Goal: Task Accomplishment & Management: Use online tool/utility

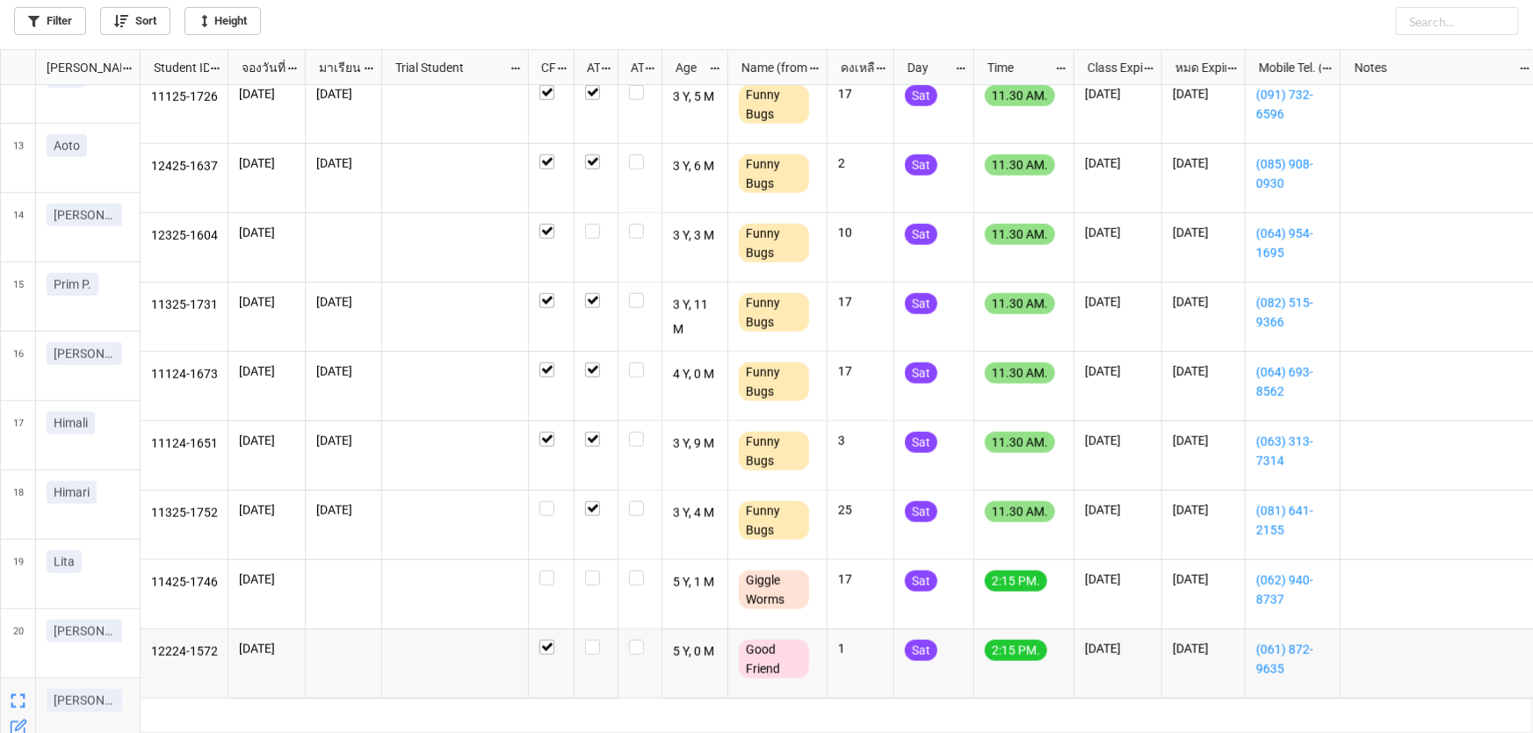
scroll to position [843, 0]
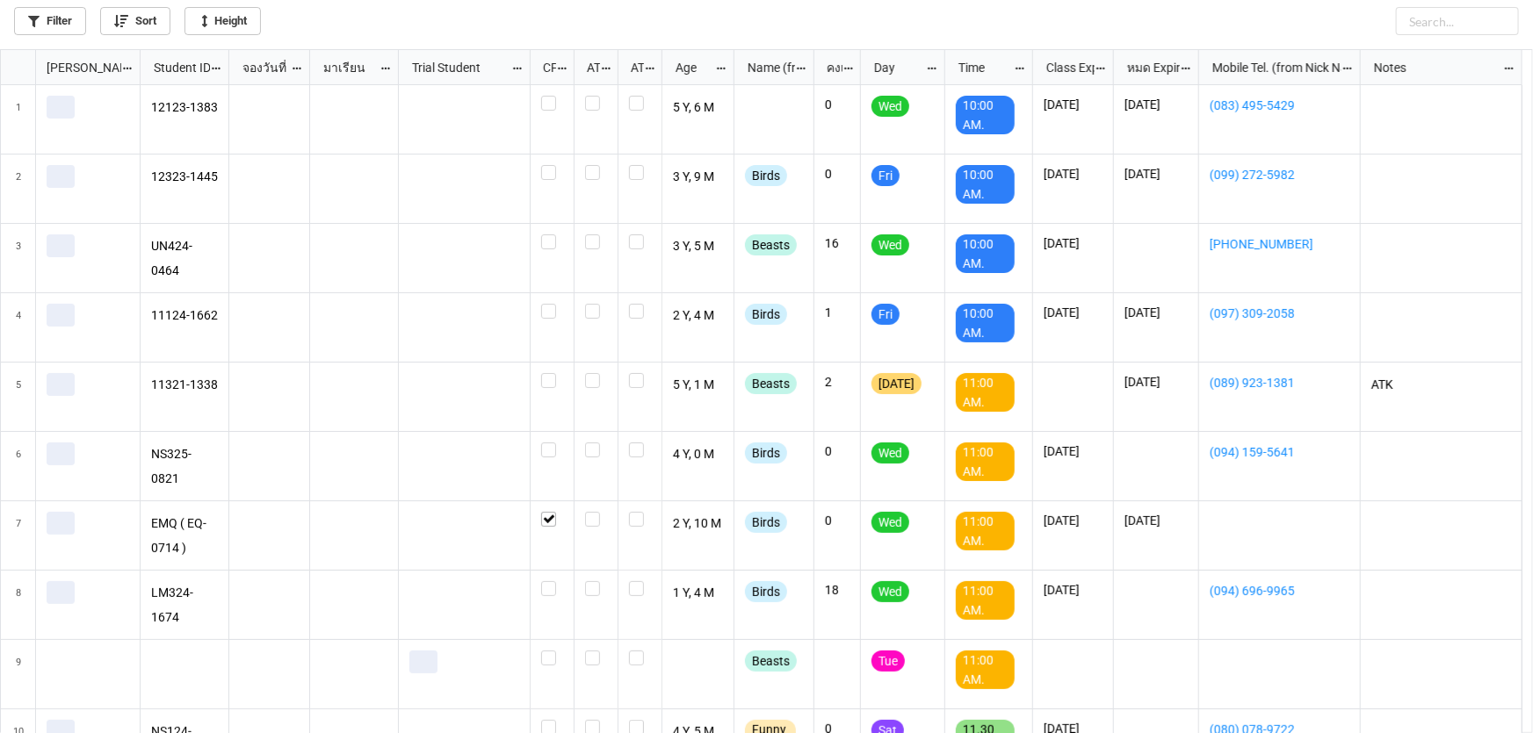
scroll to position [675, 1522]
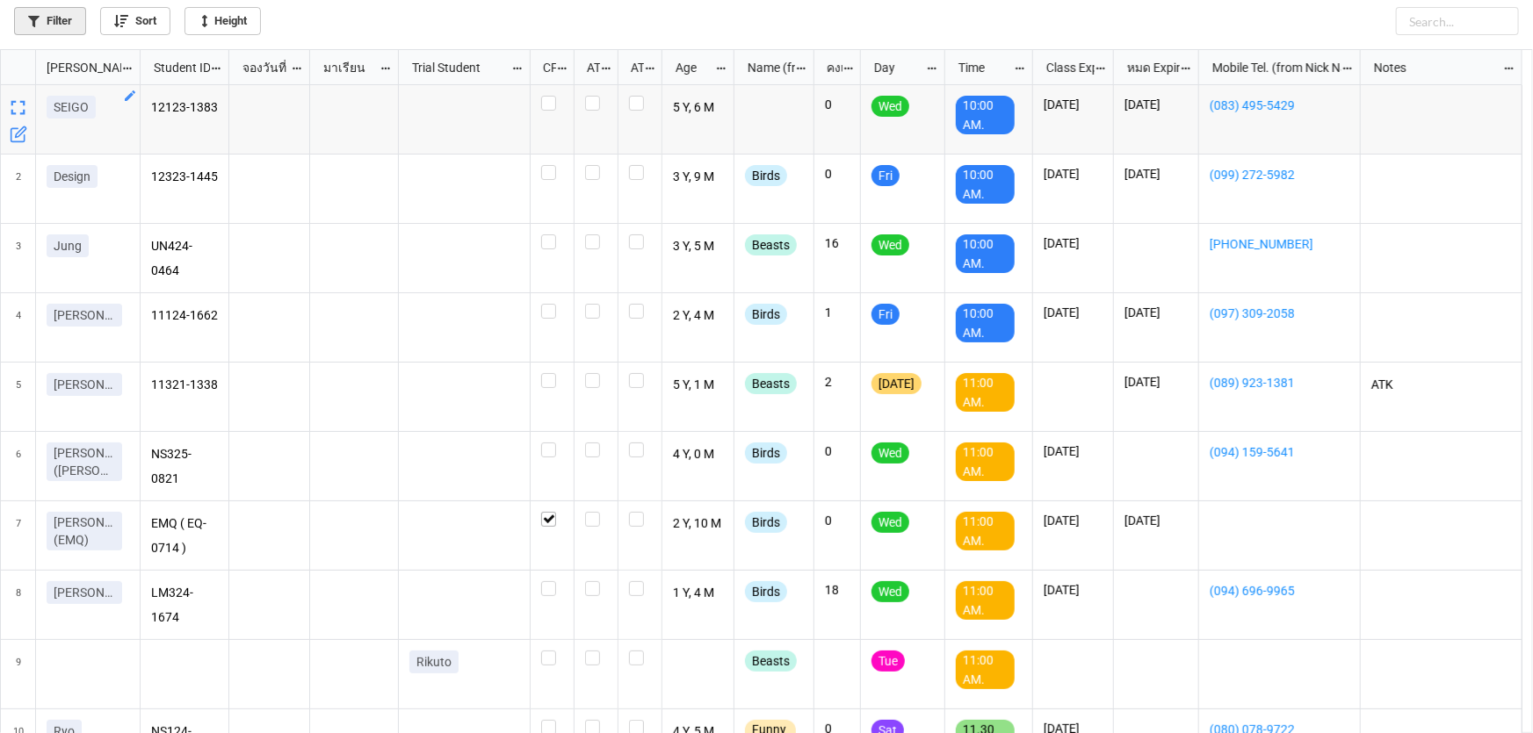
click at [68, 18] on link "Filter" at bounding box center [50, 21] width 72 height 28
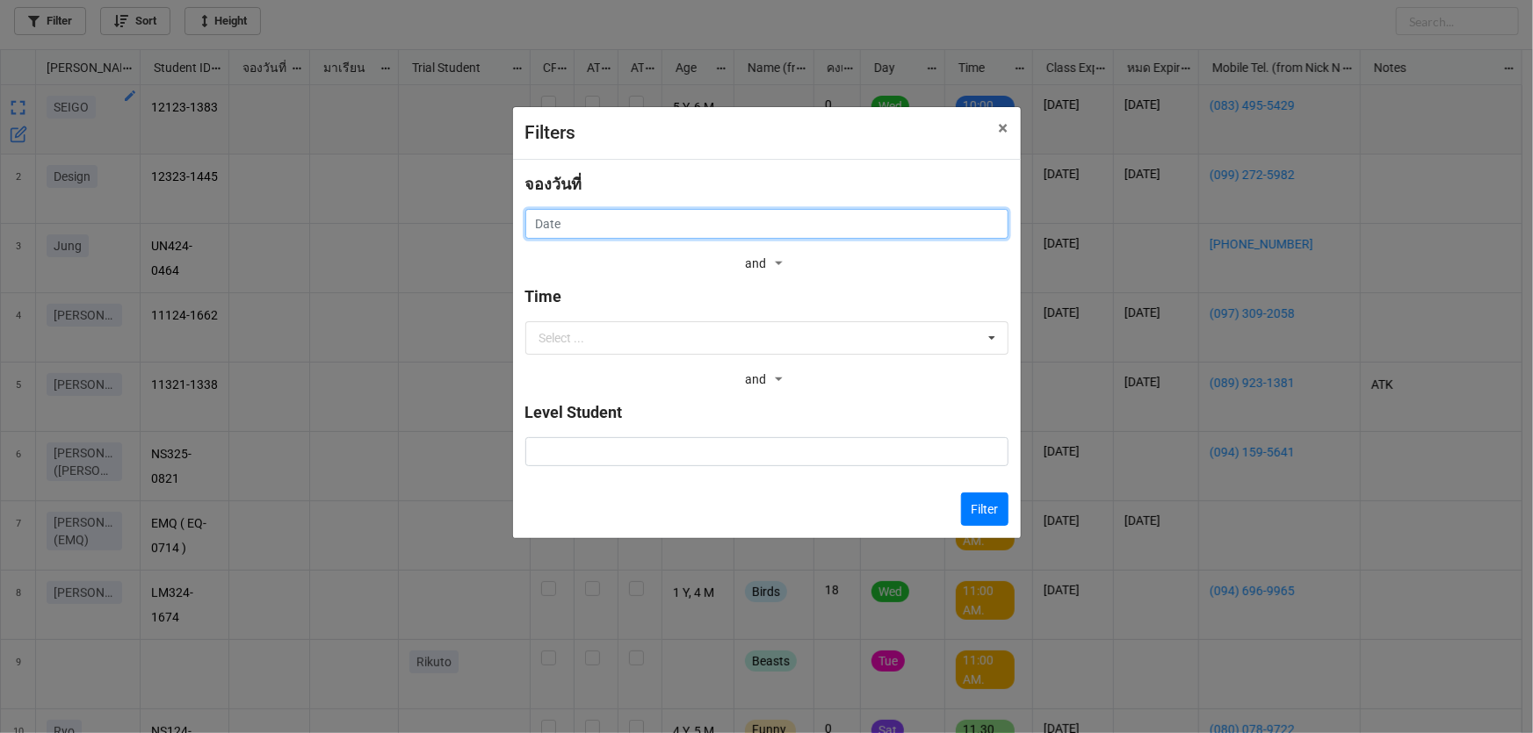
click at [656, 222] on input "text" at bounding box center [766, 224] width 483 height 30
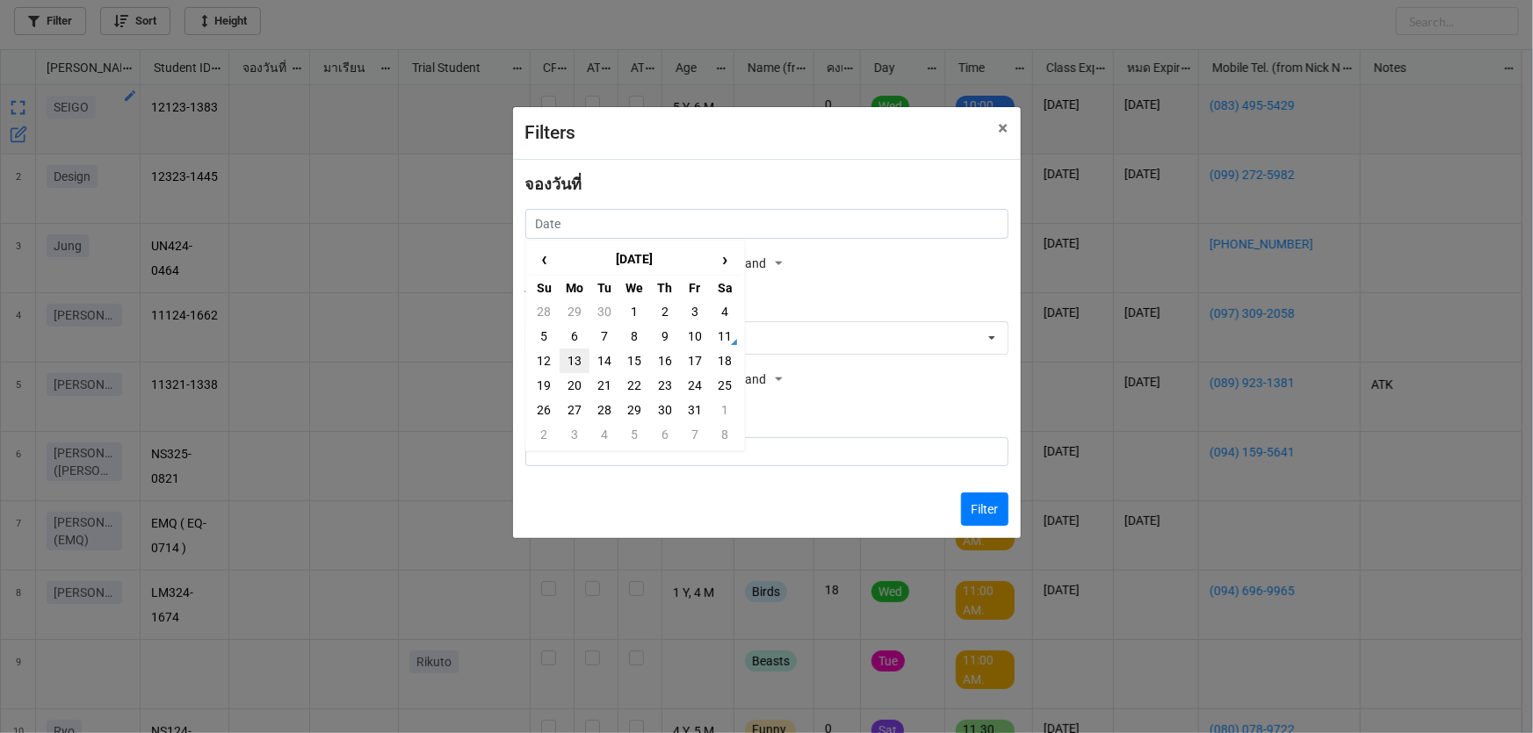
click at [579, 356] on td "13" at bounding box center [575, 361] width 30 height 25
type input "13/10/2025"
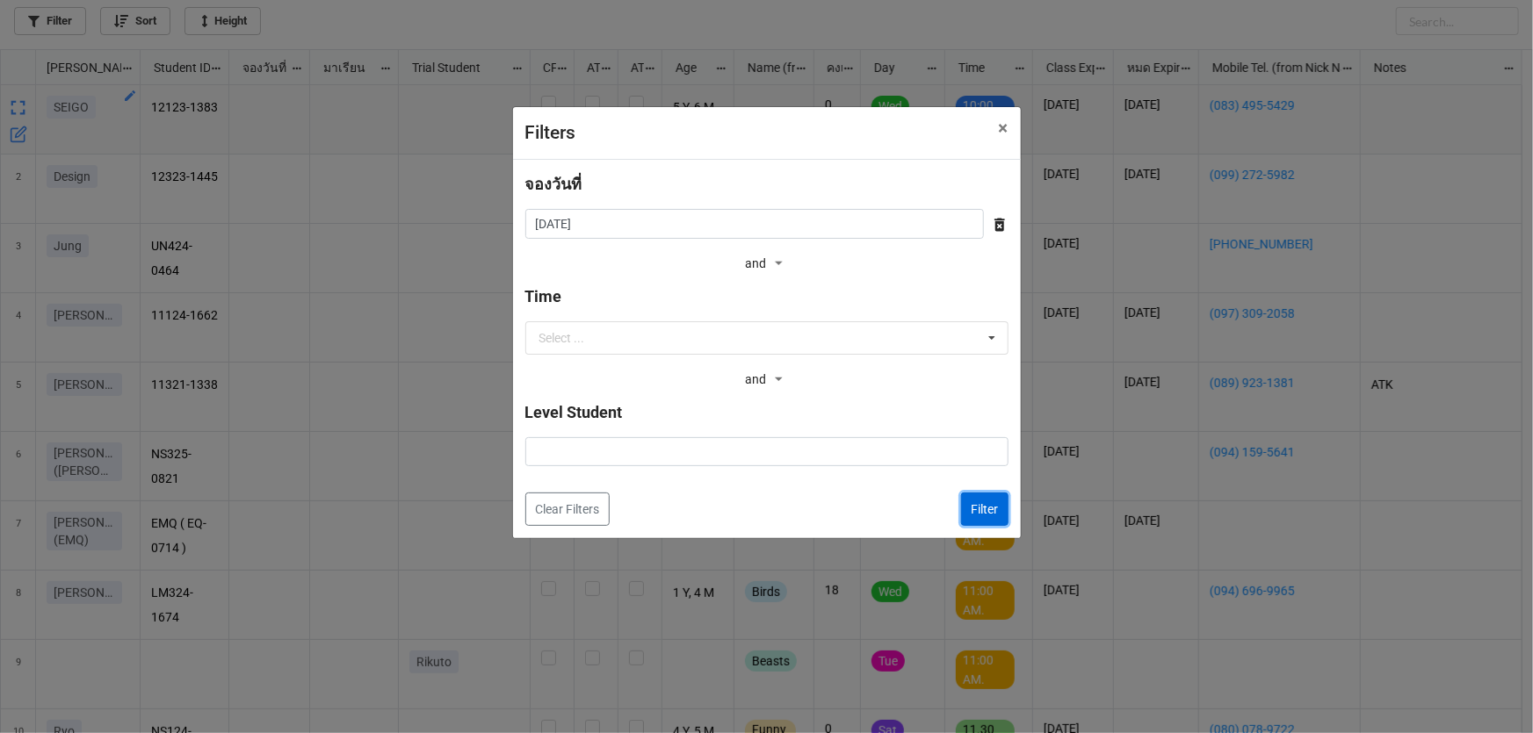
click at [978, 509] on button "Filter" at bounding box center [984, 509] width 47 height 33
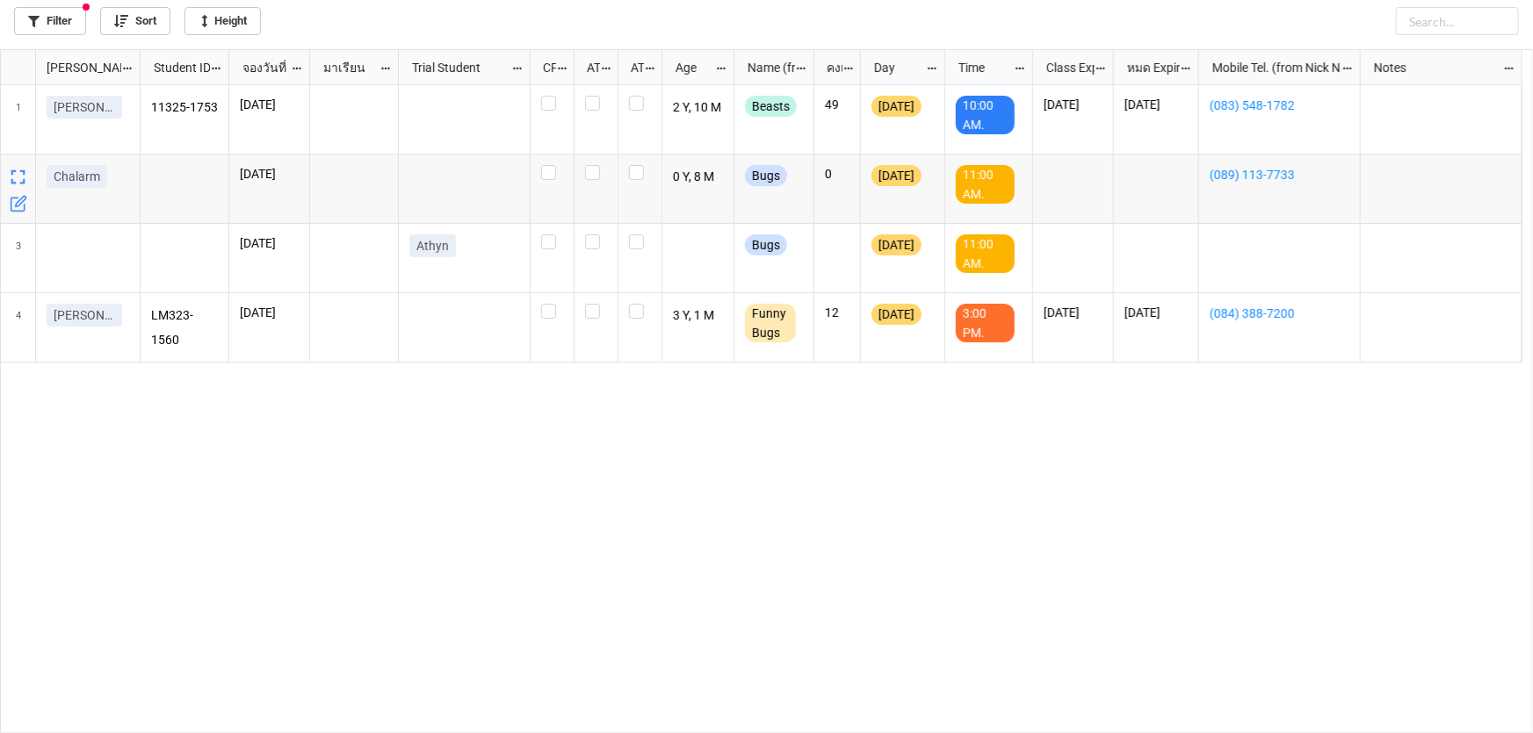
click at [18, 206] on icon "grid" at bounding box center [20, 202] width 11 height 11
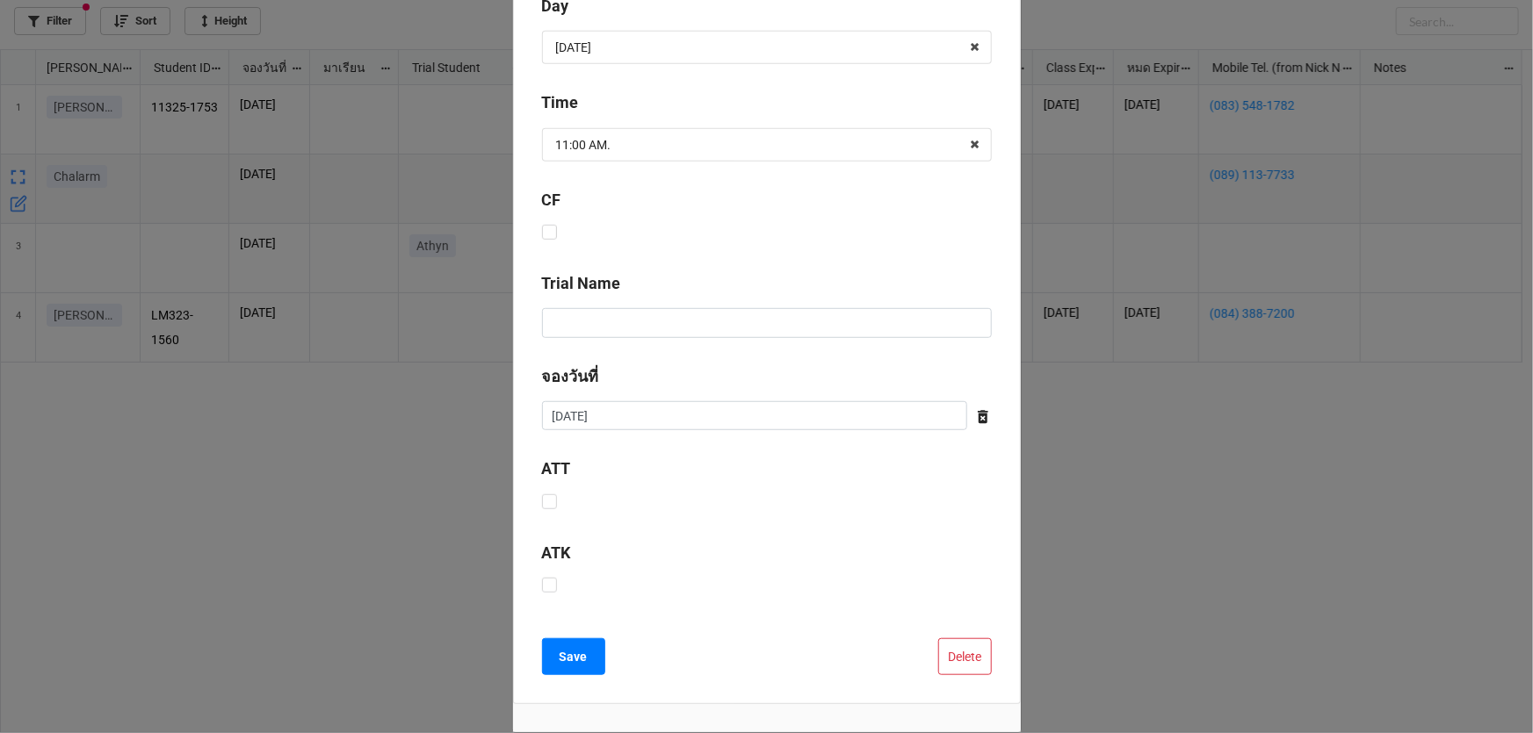
scroll to position [519, 0]
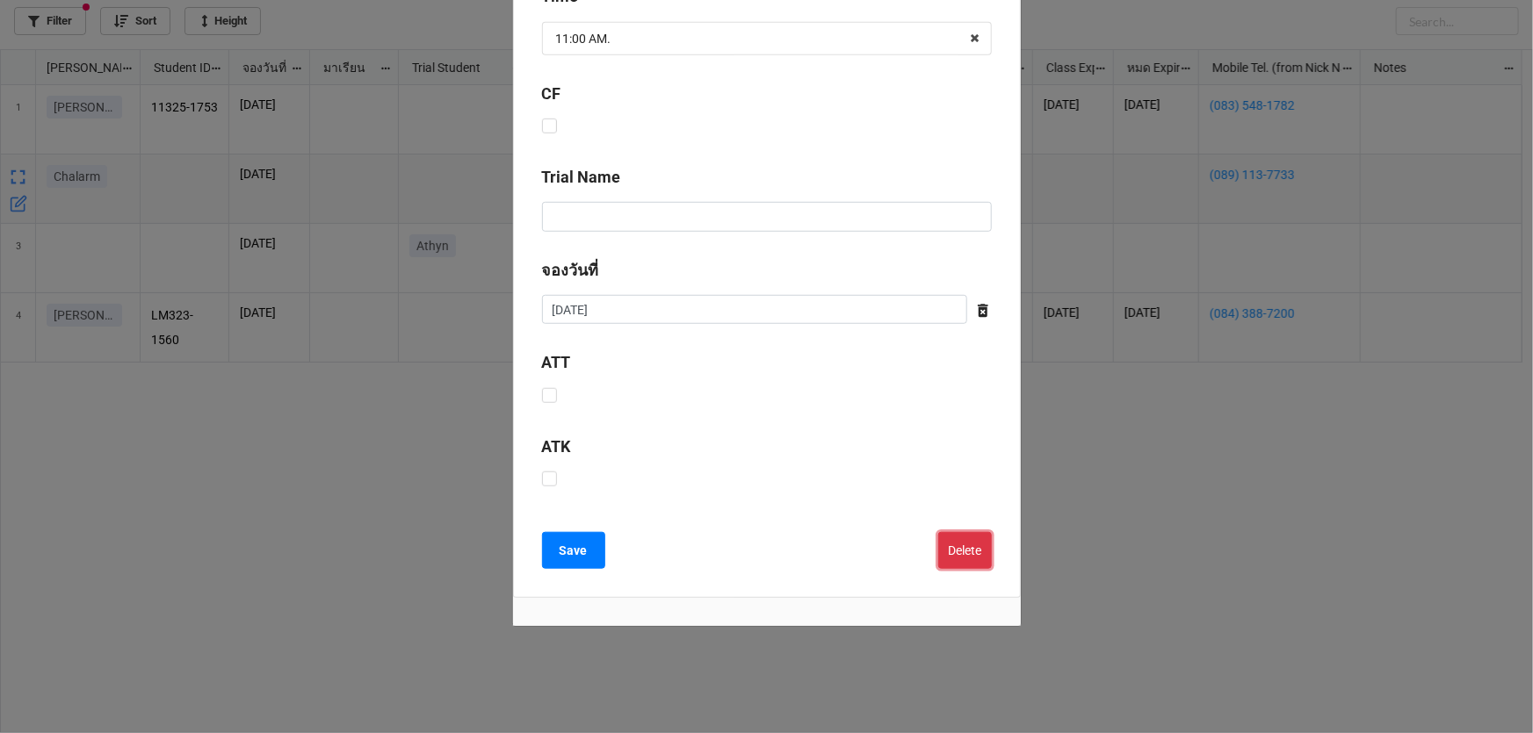
click at [956, 546] on button "Delete" at bounding box center [965, 550] width 54 height 37
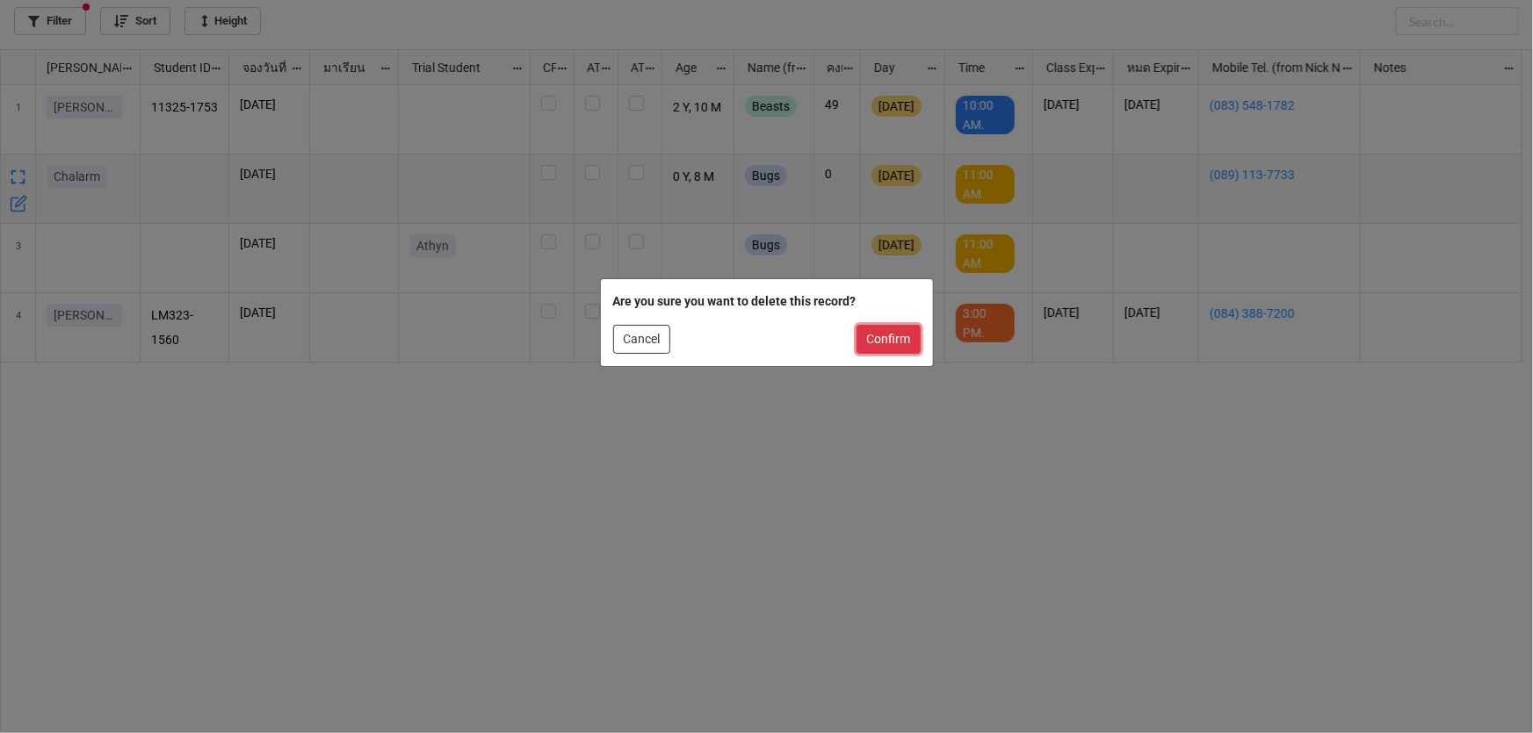
click at [889, 334] on button "Confirm" at bounding box center [888, 340] width 64 height 30
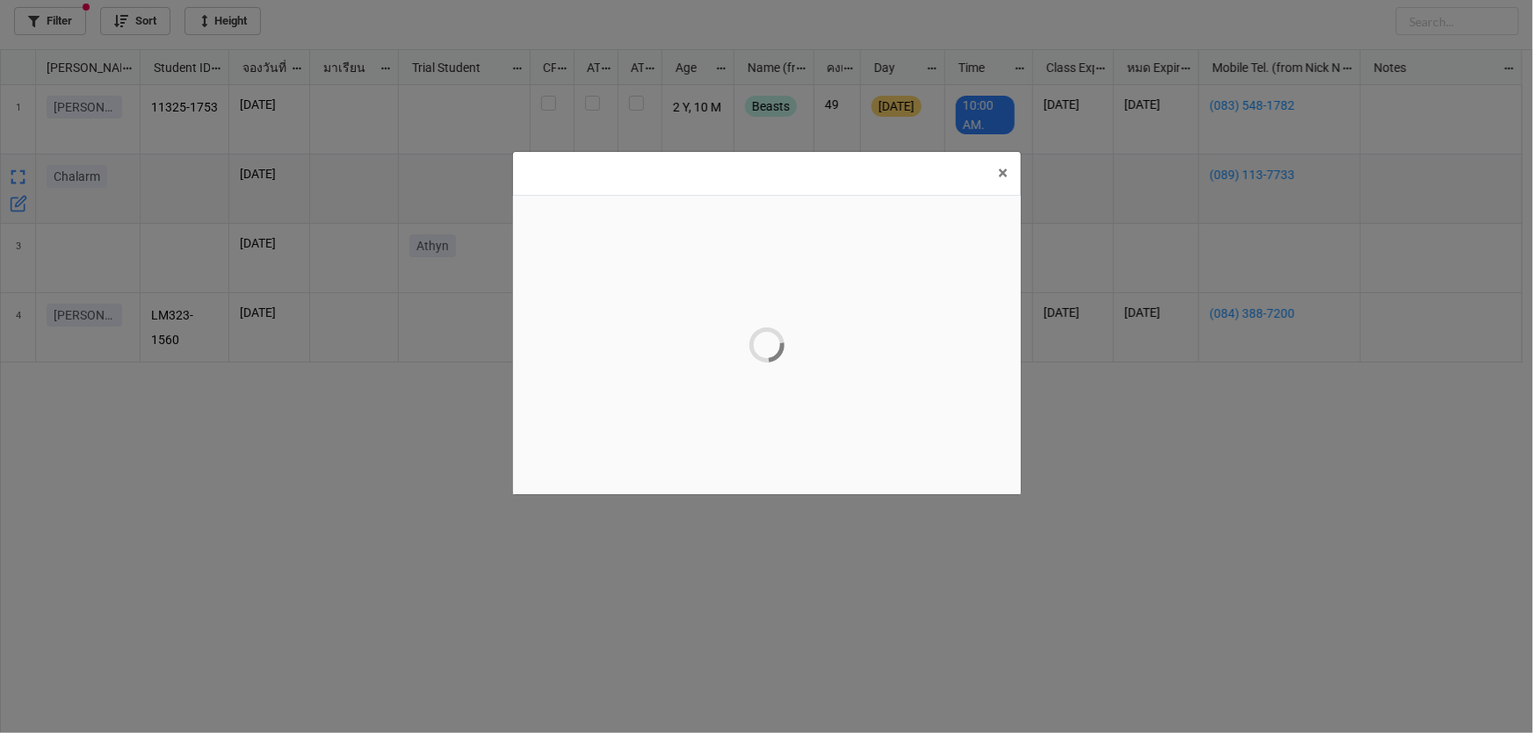
scroll to position [0, 0]
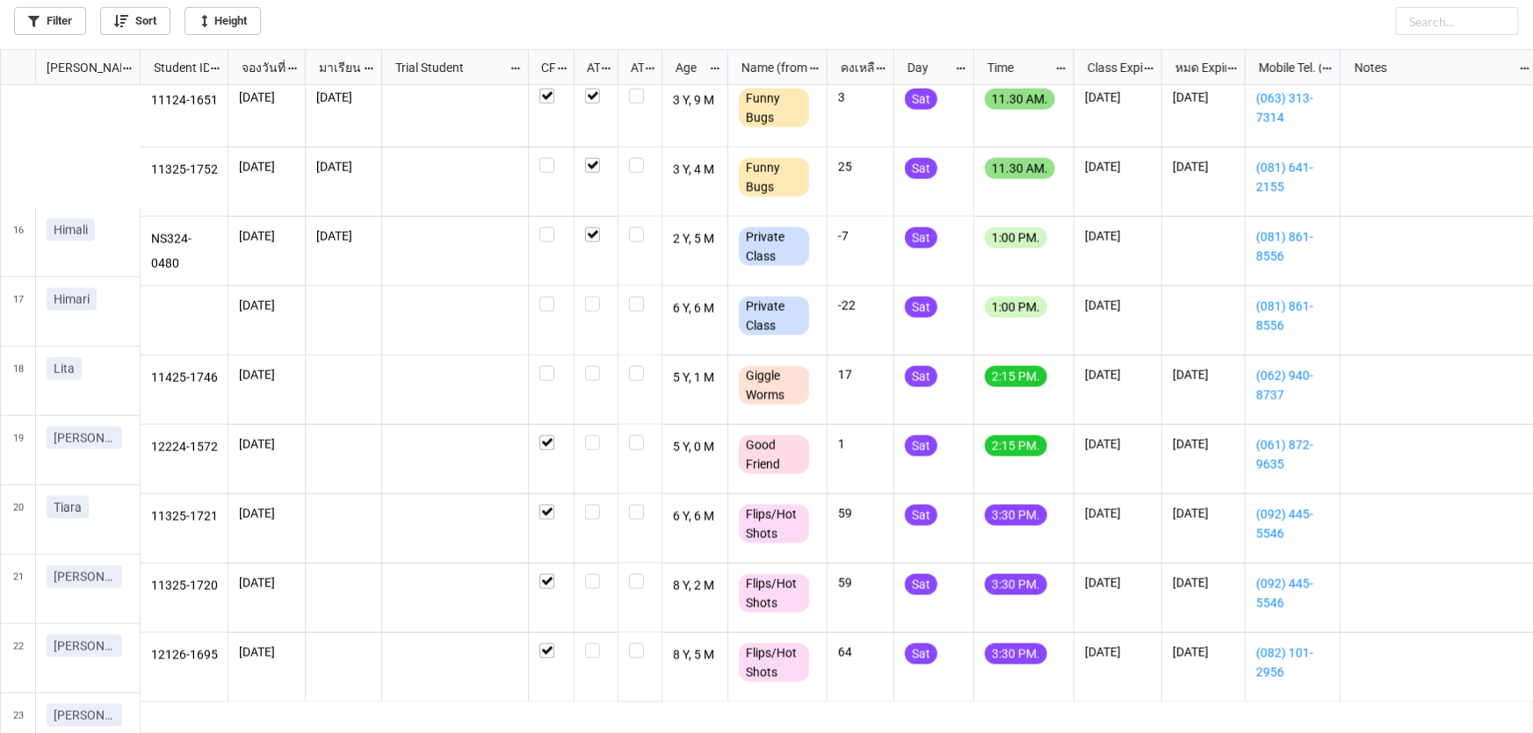
scroll to position [1117, 0]
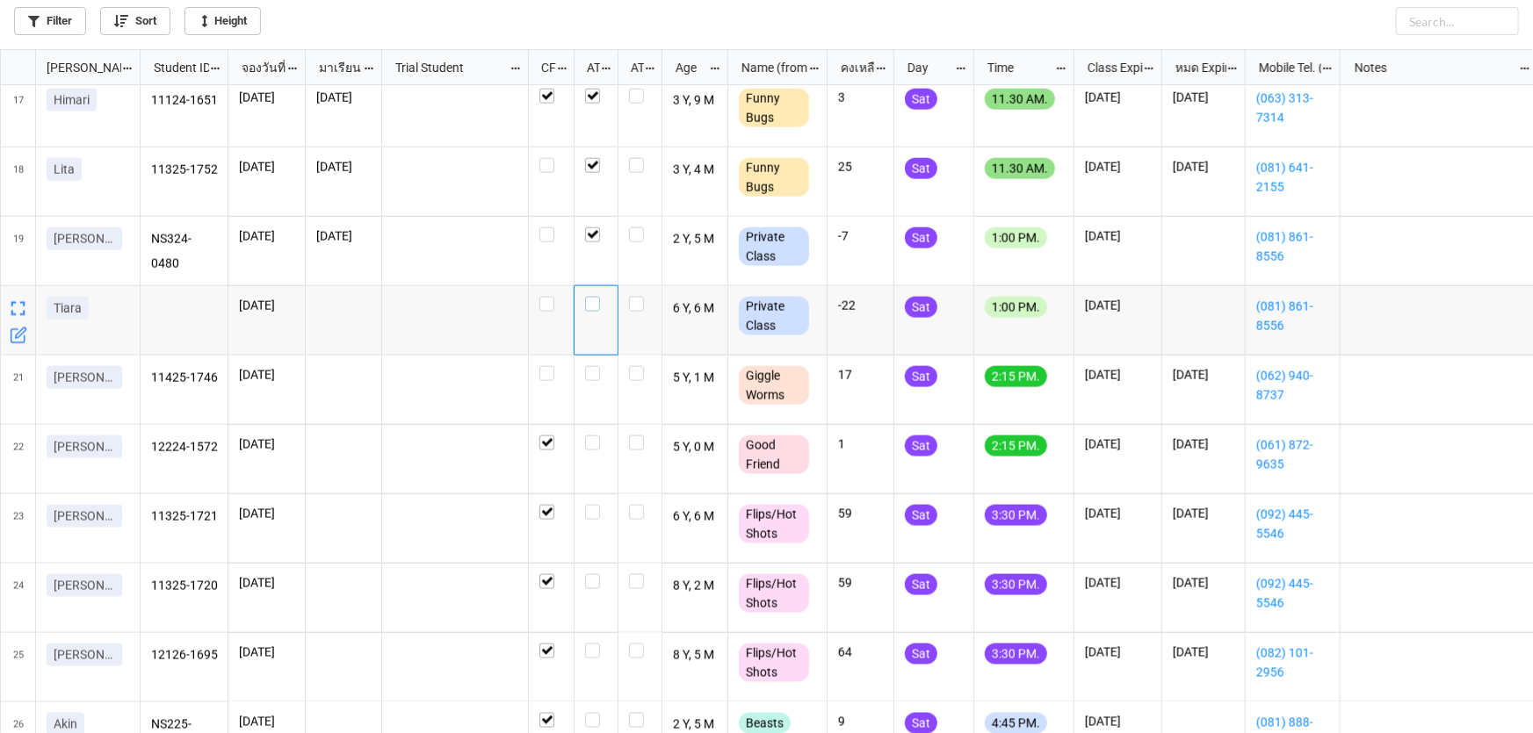
drag, startPoint x: 598, startPoint y: 303, endPoint x: 617, endPoint y: 303, distance: 18.4
click at [601, 303] on div "grid" at bounding box center [596, 304] width 22 height 15
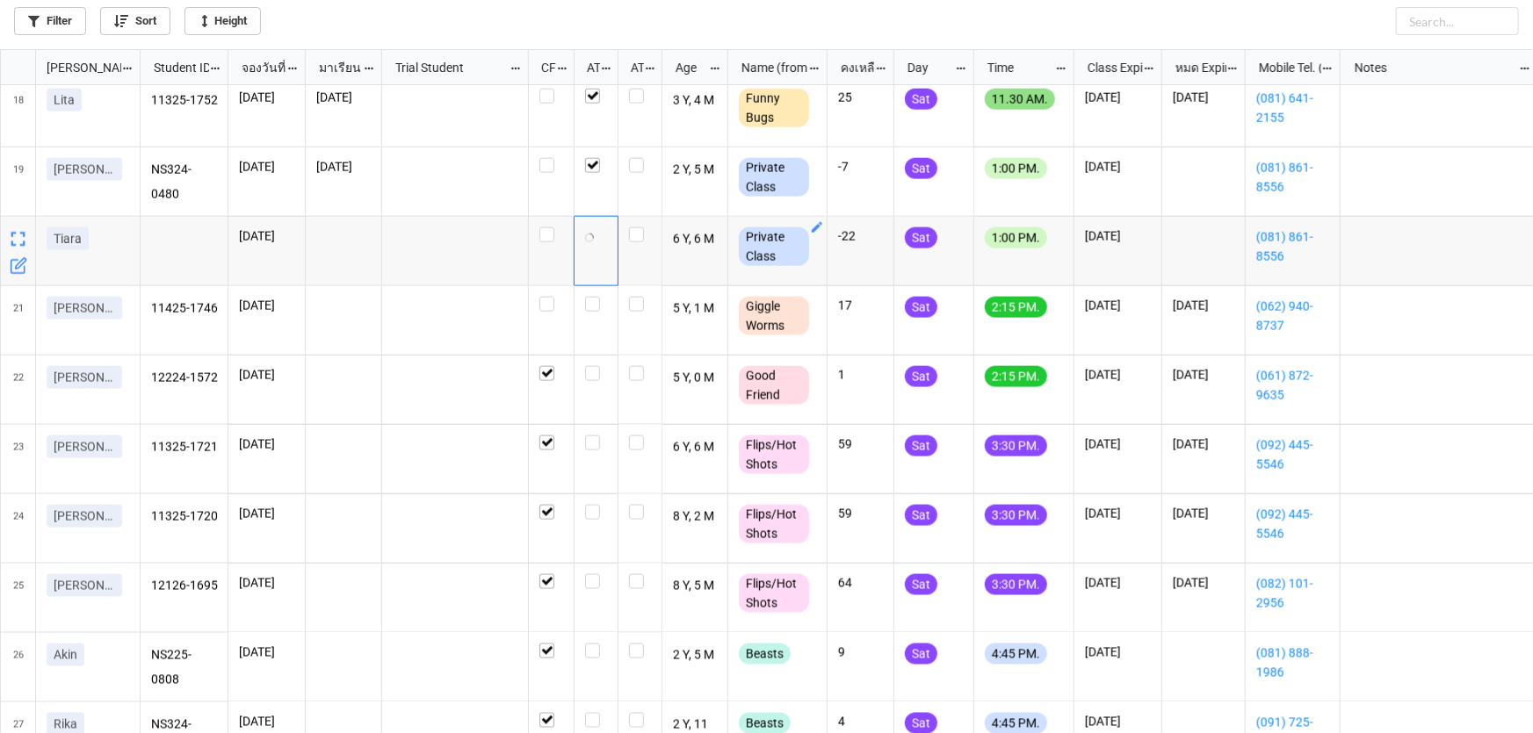
scroll to position [1197, 0]
